Goal: Task Accomplishment & Management: Complete application form

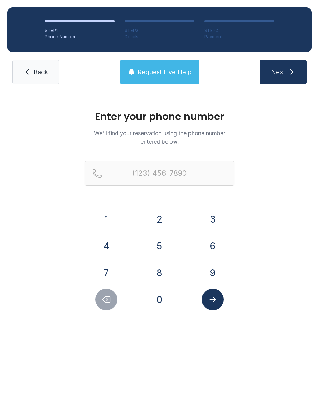
click at [165, 216] on button "2" at bounding box center [160, 219] width 22 height 22
click at [159, 246] on button "5" at bounding box center [160, 246] width 22 height 22
click at [213, 239] on button "6" at bounding box center [213, 246] width 22 height 22
click at [111, 269] on button "7" at bounding box center [106, 273] width 22 height 22
click at [215, 246] on button "6" at bounding box center [213, 246] width 22 height 22
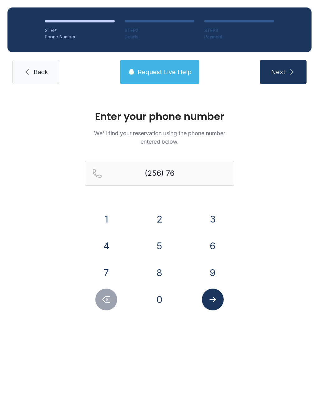
click at [163, 218] on button "2" at bounding box center [160, 219] width 22 height 22
click at [217, 220] on button "3" at bounding box center [213, 219] width 22 height 22
click at [116, 268] on button "7" at bounding box center [106, 273] width 22 height 22
click at [168, 273] on button "8" at bounding box center [160, 273] width 22 height 22
click at [215, 247] on button "6" at bounding box center [213, 246] width 22 height 22
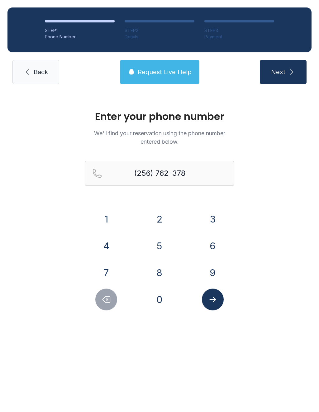
type input "[PHONE_NUMBER]"
click at [218, 301] on button "Submit lookup form" at bounding box center [213, 299] width 22 height 22
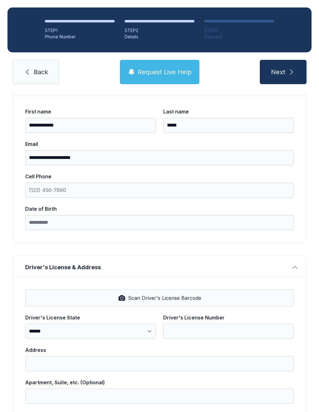
scroll to position [62, 0]
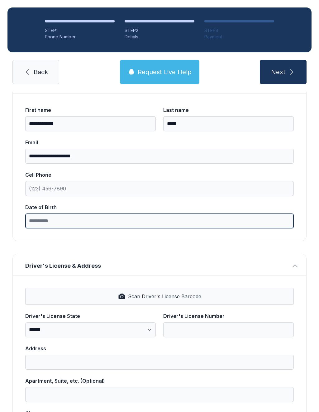
click at [70, 221] on input "Date of Birth" at bounding box center [159, 220] width 268 height 15
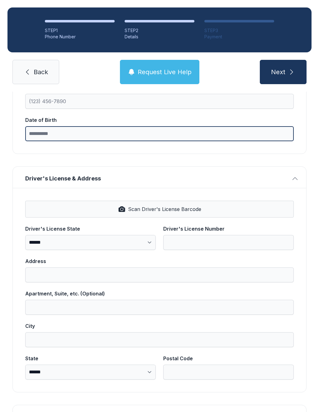
scroll to position [148, 0]
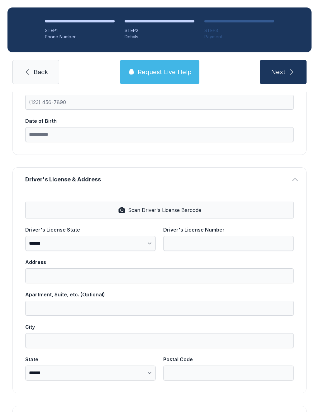
click at [190, 210] on div "**********" at bounding box center [159, 291] width 293 height 204
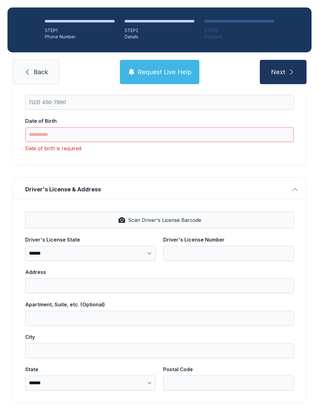
click at [96, 136] on input "Date of Birth" at bounding box center [159, 134] width 268 height 15
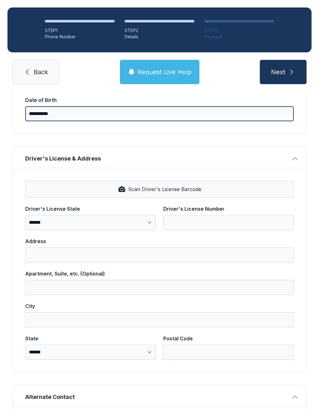
scroll to position [174, 0]
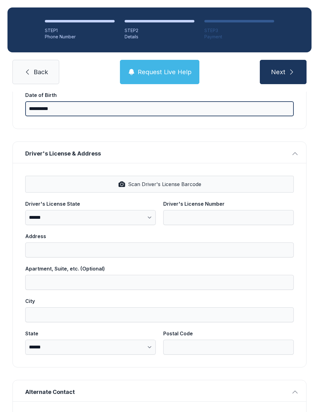
type input "**********"
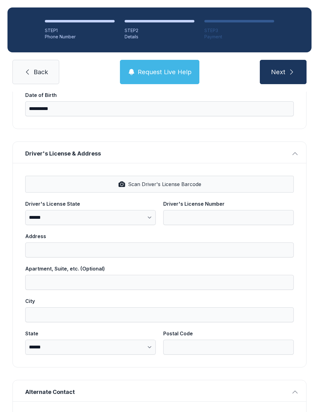
click at [185, 186] on span "Scan Driver's License Barcode" at bounding box center [164, 183] width 73 height 7
select select "**"
type input "*******"
type input "**********"
type input "********"
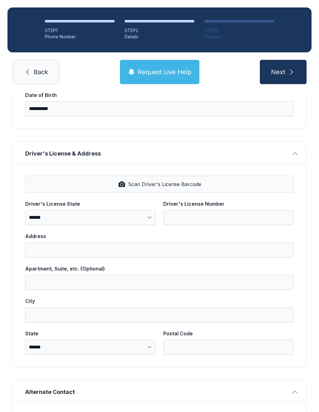
select select "**"
type input "*****"
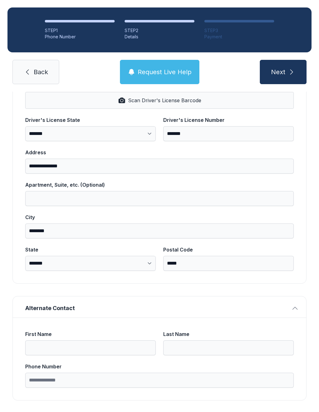
scroll to position [258, 0]
click at [287, 76] on button "Next" at bounding box center [283, 72] width 47 height 24
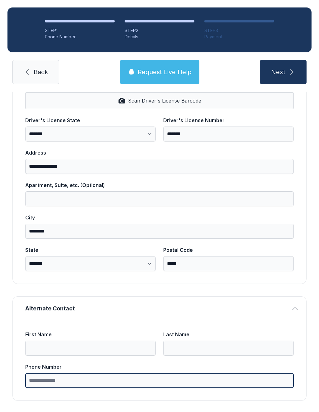
type input "*"
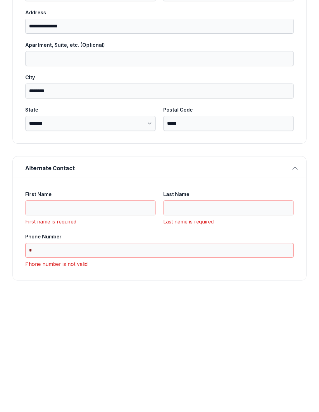
scroll to position [287, 0]
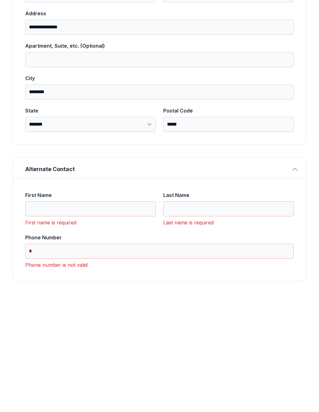
click at [74, 320] on input "First Name" at bounding box center [90, 327] width 130 height 15
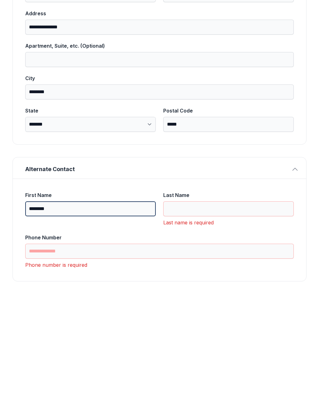
type input "********"
click at [205, 320] on input "Last Name" at bounding box center [228, 327] width 130 height 15
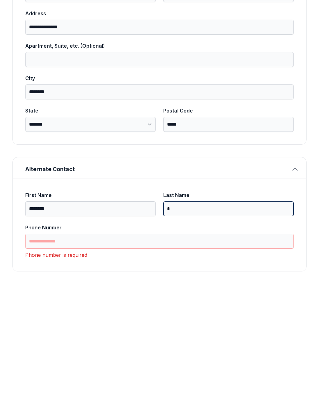
scroll to position [277, 0]
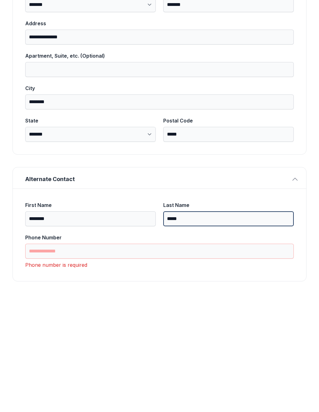
type input "*****"
click at [77, 363] on input "Phone Number" at bounding box center [159, 370] width 268 height 15
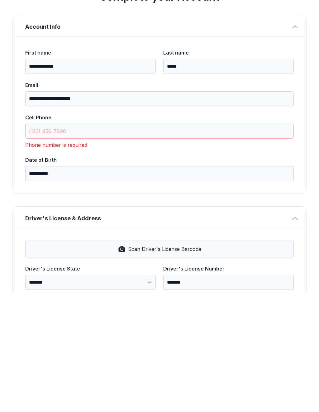
scroll to position [0, 0]
type input "**********"
click at [79, 243] on input "Cell Phone" at bounding box center [159, 250] width 268 height 15
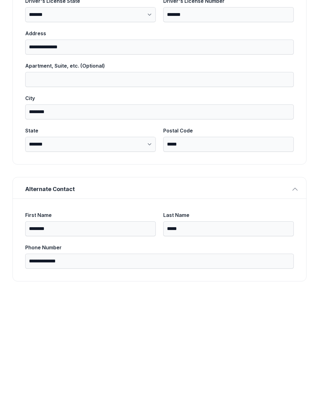
type input "[PHONE_NUMBER]"
click at [283, 60] on button "Next" at bounding box center [283, 72] width 47 height 24
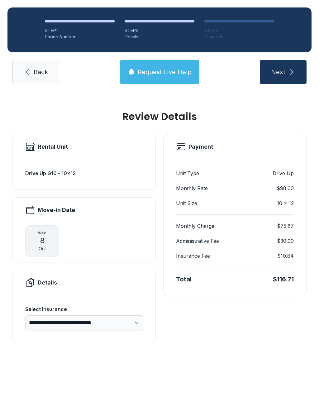
click at [294, 68] on icon "submit" at bounding box center [291, 71] width 7 height 7
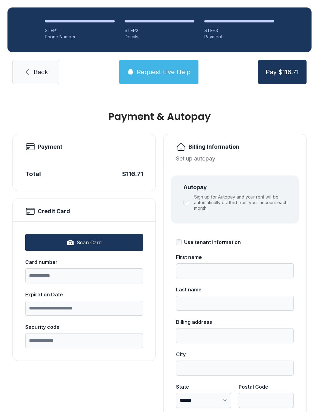
click at [45, 76] on link "Back" at bounding box center [35, 72] width 47 height 24
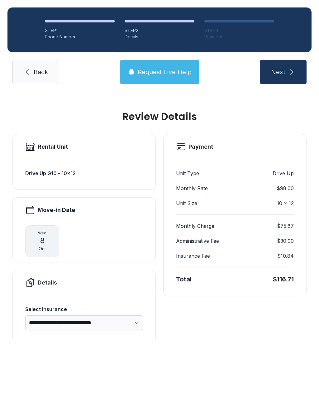
click at [42, 74] on span "Back" at bounding box center [41, 72] width 14 height 9
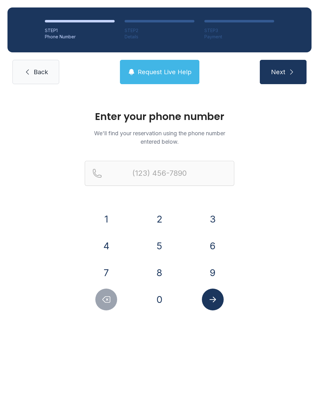
click at [284, 80] on button "Next" at bounding box center [283, 72] width 47 height 24
click at [164, 218] on button "2" at bounding box center [160, 219] width 22 height 22
click at [163, 252] on button "5" at bounding box center [160, 246] width 22 height 22
click at [212, 249] on button "6" at bounding box center [213, 246] width 22 height 22
click at [107, 271] on button "7" at bounding box center [106, 273] width 22 height 22
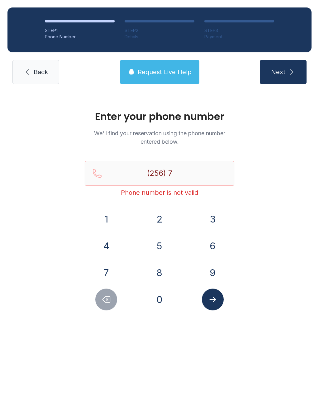
click at [216, 246] on button "6" at bounding box center [213, 246] width 22 height 22
click at [160, 216] on button "2" at bounding box center [160, 219] width 22 height 22
click at [219, 219] on button "3" at bounding box center [213, 219] width 22 height 22
click at [111, 273] on button "7" at bounding box center [106, 273] width 22 height 22
click at [164, 268] on button "8" at bounding box center [160, 273] width 22 height 22
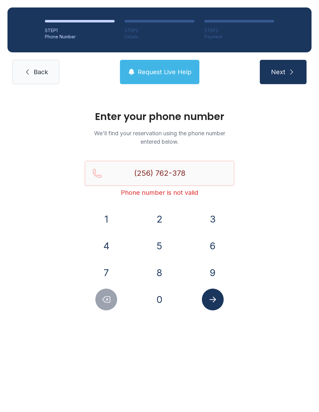
click at [216, 244] on button "6" at bounding box center [213, 246] width 22 height 22
type input "[PHONE_NUMBER]"
click at [217, 297] on icon "Submit lookup form" at bounding box center [212, 299] width 9 height 9
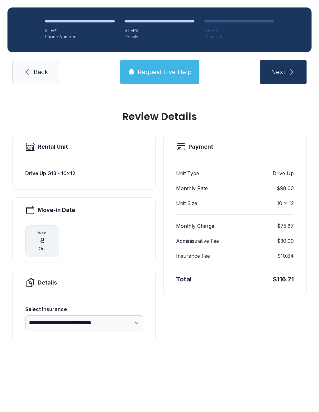
click at [287, 77] on button "Next" at bounding box center [283, 72] width 47 height 24
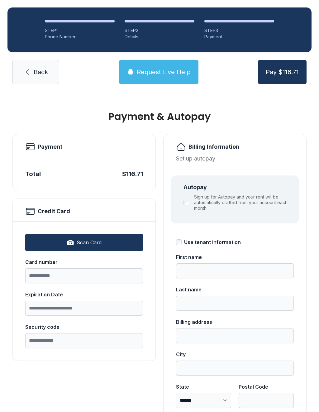
click at [39, 73] on span "Back" at bounding box center [41, 72] width 14 height 9
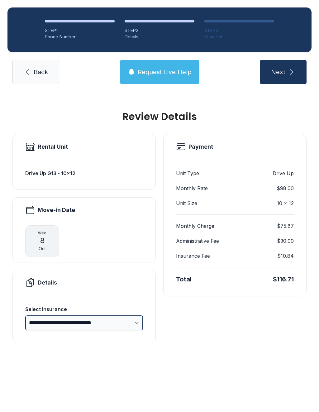
click at [139, 327] on select "**********" at bounding box center [84, 322] width 118 height 15
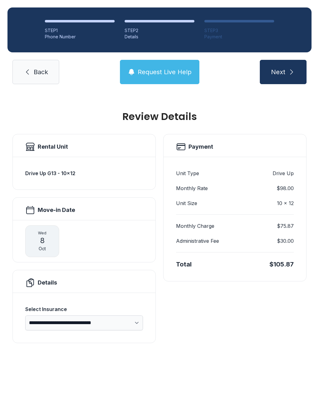
click at [136, 324] on select "**********" at bounding box center [84, 322] width 118 height 15
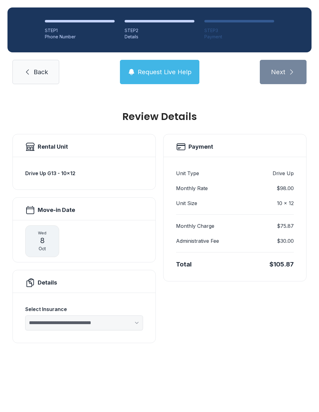
select select "****"
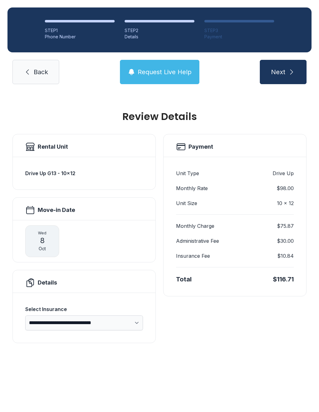
click at [44, 78] on link "Back" at bounding box center [35, 72] width 47 height 24
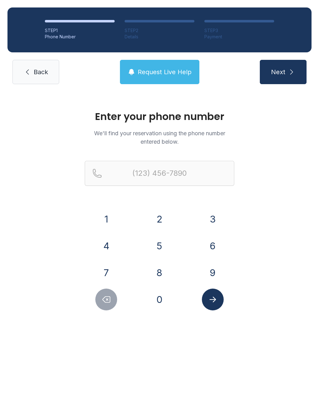
click at [39, 75] on span "Back" at bounding box center [41, 72] width 14 height 9
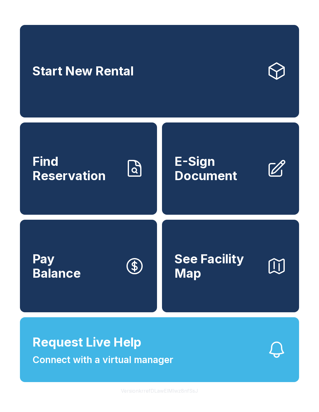
click at [218, 177] on span "E-Sign Document" at bounding box center [217, 168] width 87 height 28
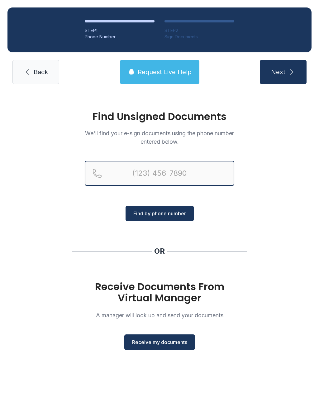
click at [165, 170] on input "Reservation phone number" at bounding box center [159, 173] width 149 height 25
type input "[PHONE_NUMBER]"
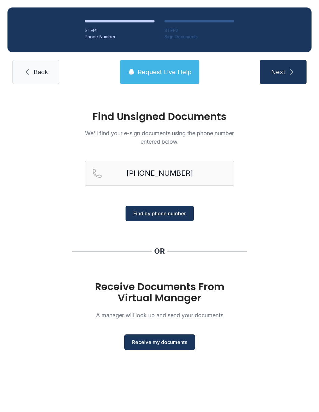
click at [169, 212] on span "Find by phone number" at bounding box center [159, 213] width 53 height 7
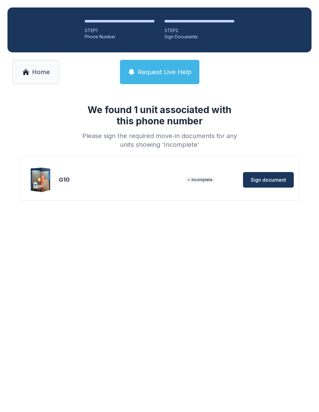
click at [276, 180] on span "Sign document" at bounding box center [268, 179] width 35 height 7
click at [196, 220] on div "We found 1 unit associated with this phone number Please sign the required move…" at bounding box center [159, 159] width 319 height 134
click at [31, 70] on link "Home" at bounding box center [35, 72] width 47 height 24
